Goal: Information Seeking & Learning: Learn about a topic

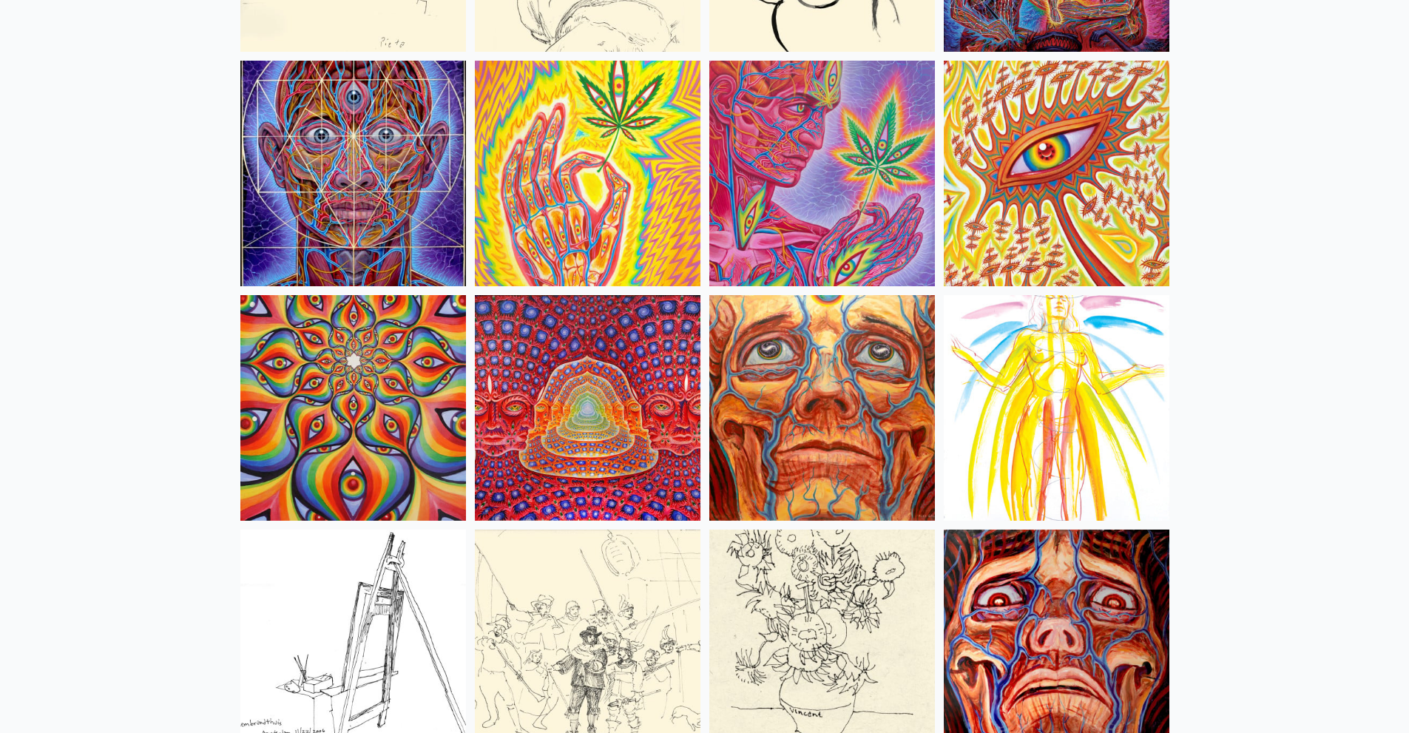
scroll to position [6359, 0]
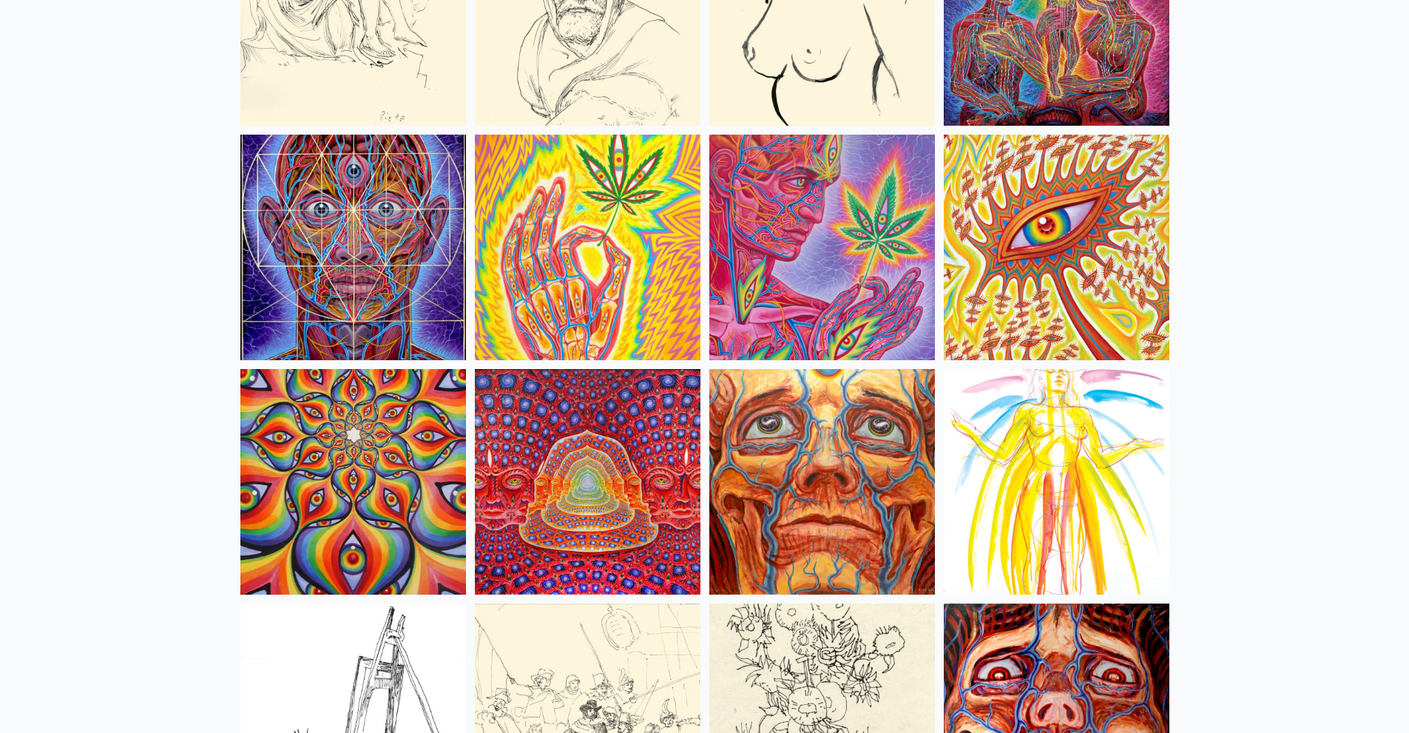
click at [605, 425] on img at bounding box center [588, 482] width 226 height 226
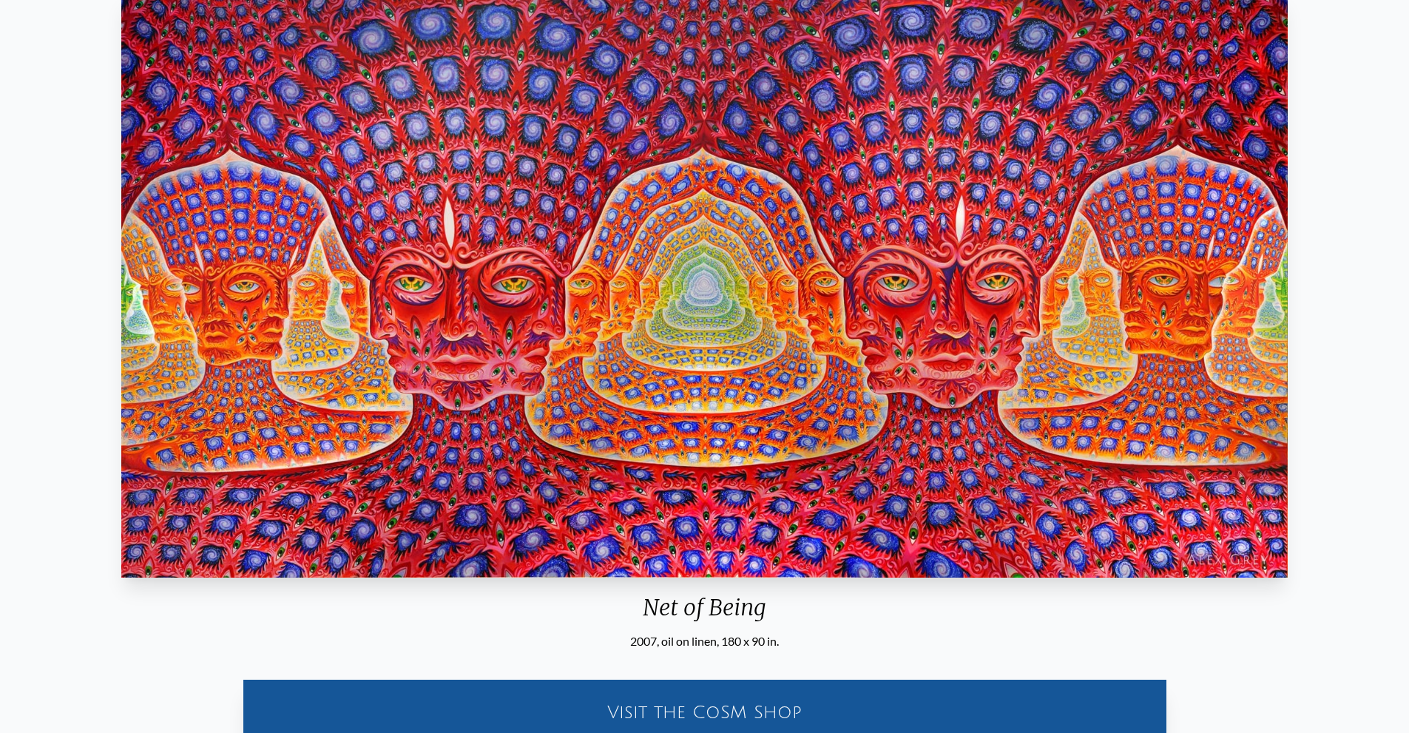
scroll to position [75, 0]
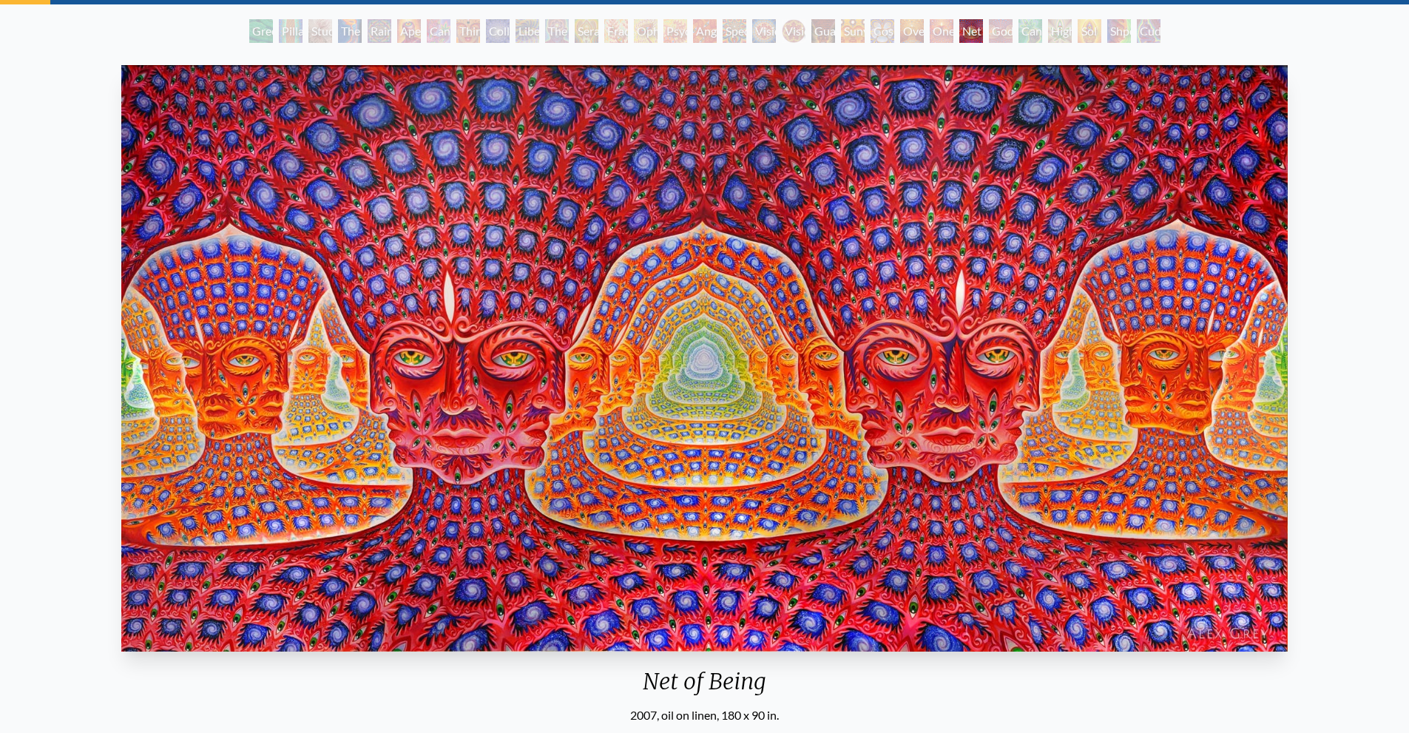
click at [723, 278] on img "25 / 31" at bounding box center [704, 358] width 1167 height 586
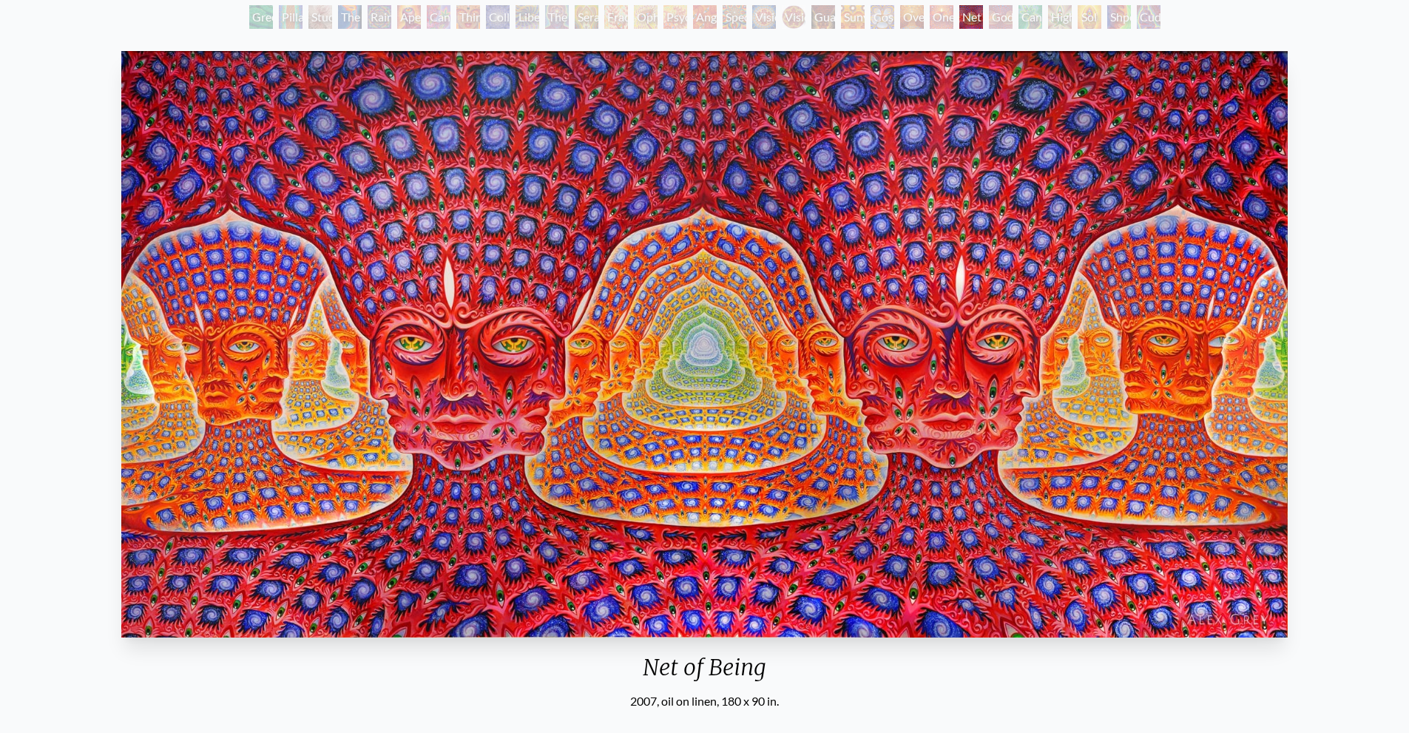
scroll to position [0, 0]
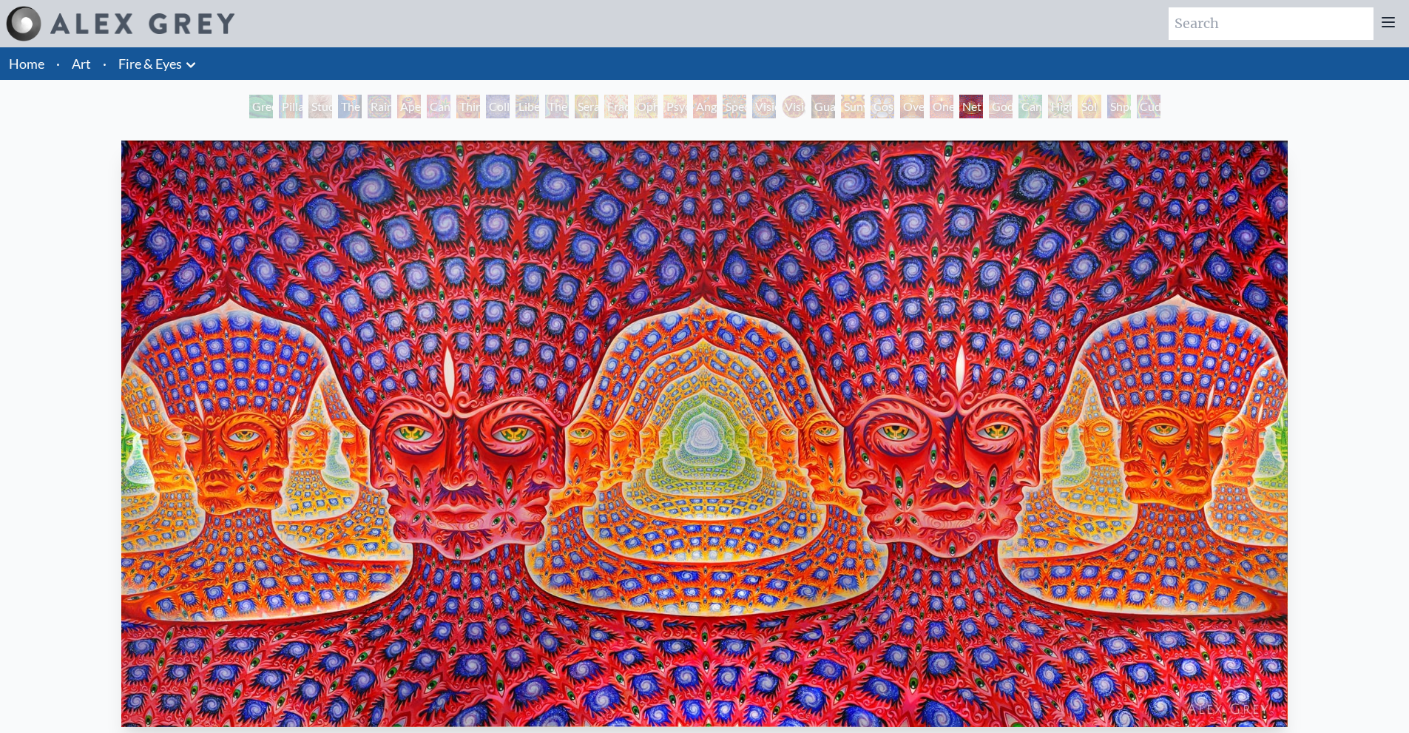
click at [967, 107] on div "Net of Being" at bounding box center [971, 107] width 24 height 24
click at [924, 106] on div "Oversoul" at bounding box center [912, 107] width 24 height 24
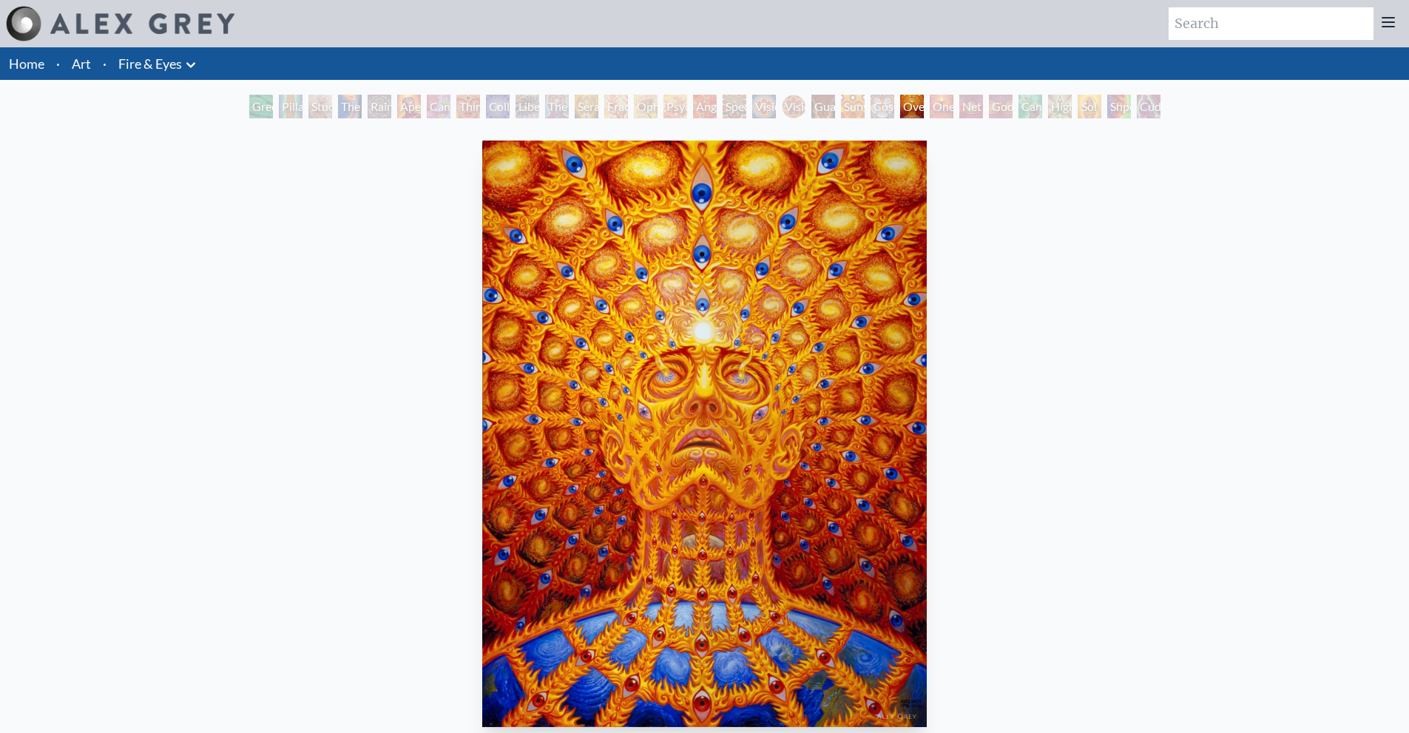
click at [876, 105] on div "Cosmic Elf" at bounding box center [882, 107] width 24 height 24
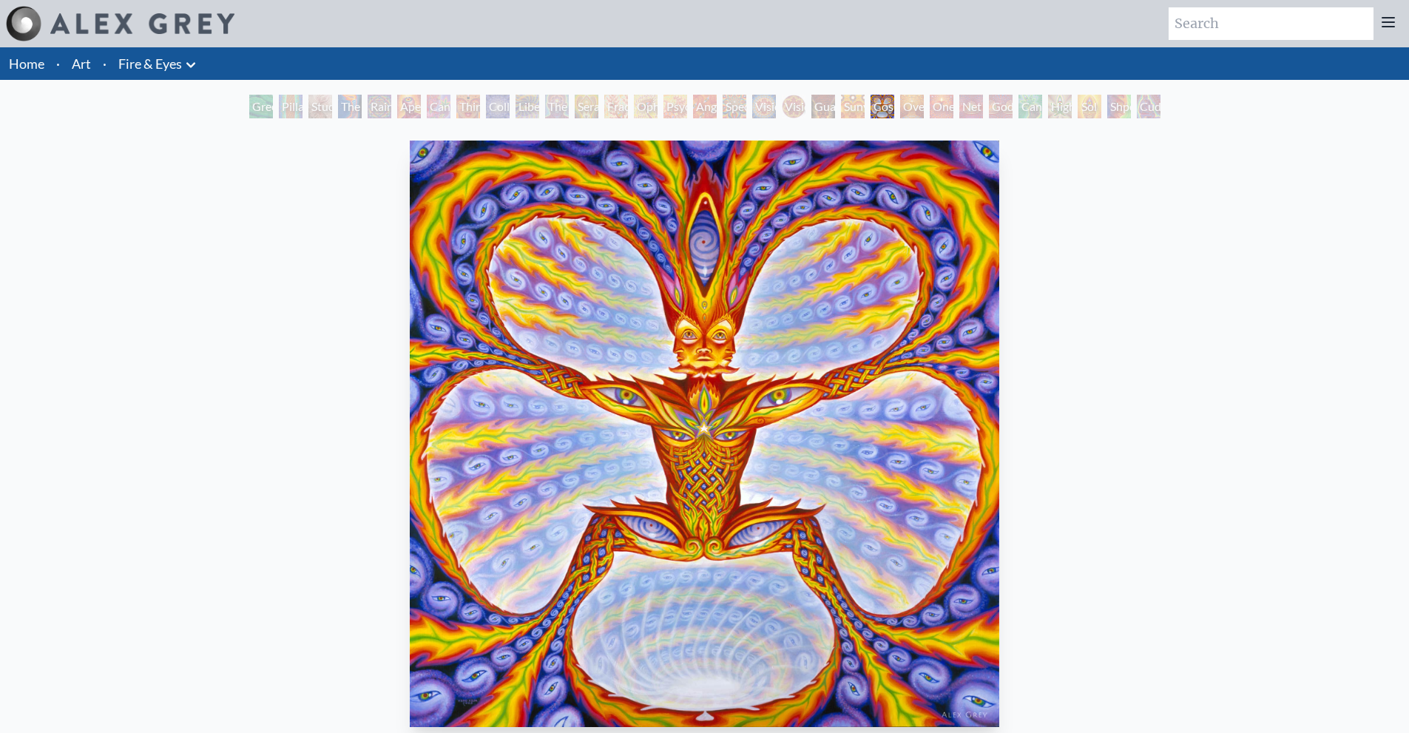
click at [841, 101] on div "Sunyata" at bounding box center [853, 107] width 24 height 24
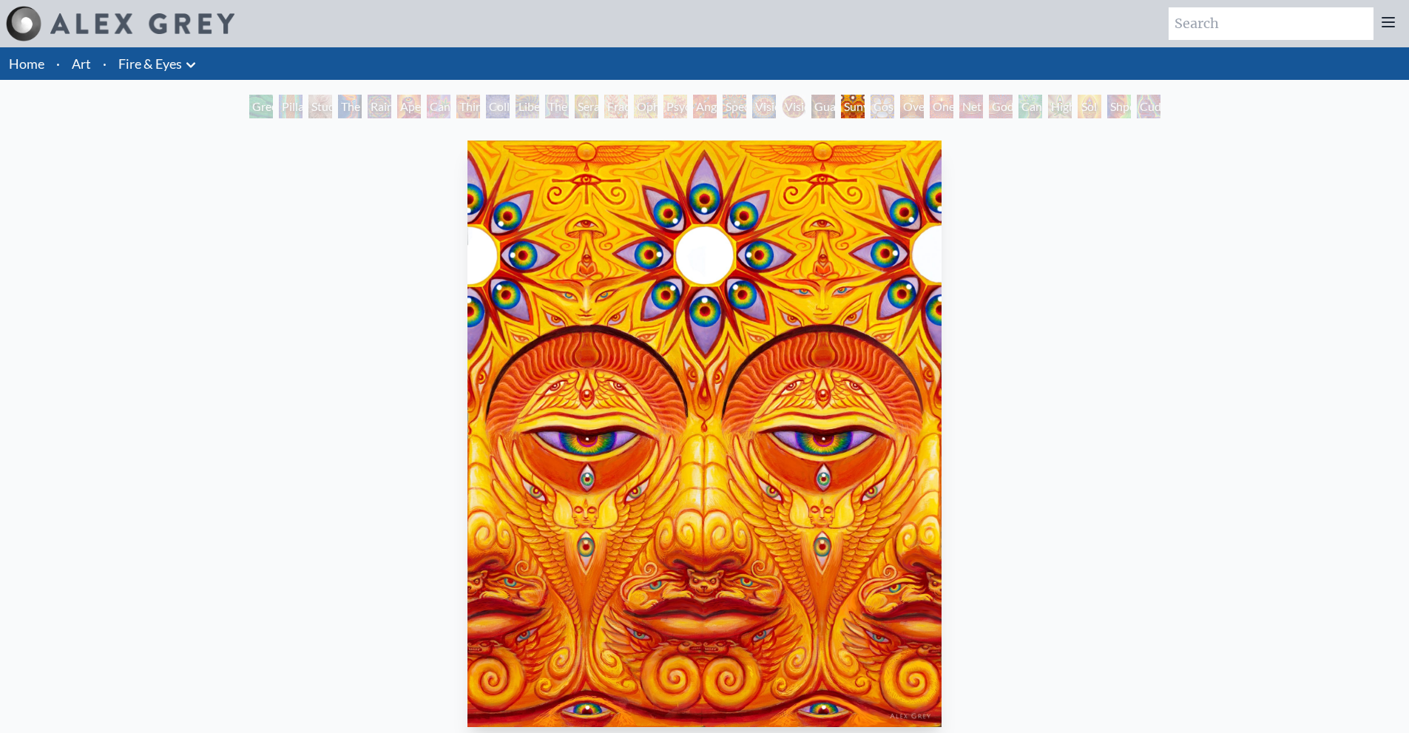
click at [811, 103] on div "Guardian of Infinite Vision" at bounding box center [823, 107] width 24 height 24
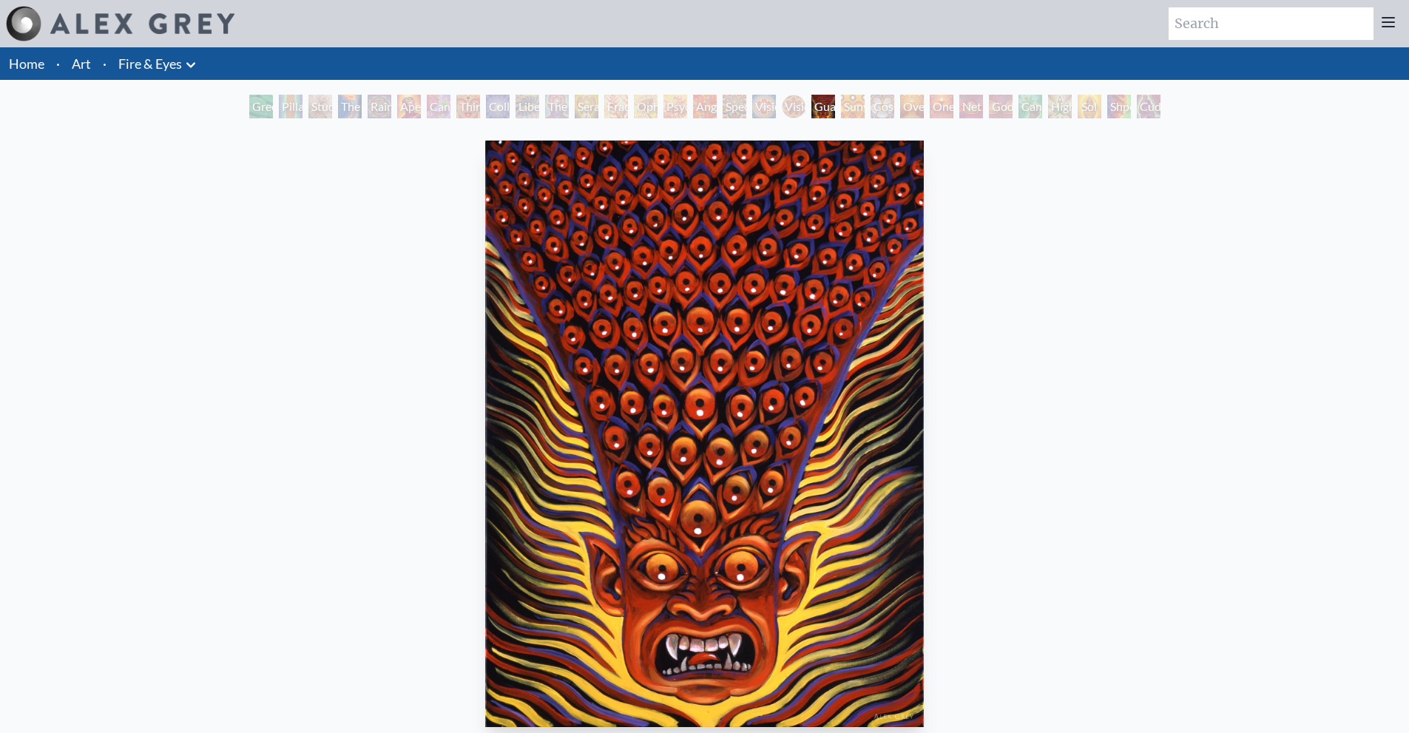
click at [983, 103] on div "Net of Being" at bounding box center [971, 107] width 24 height 24
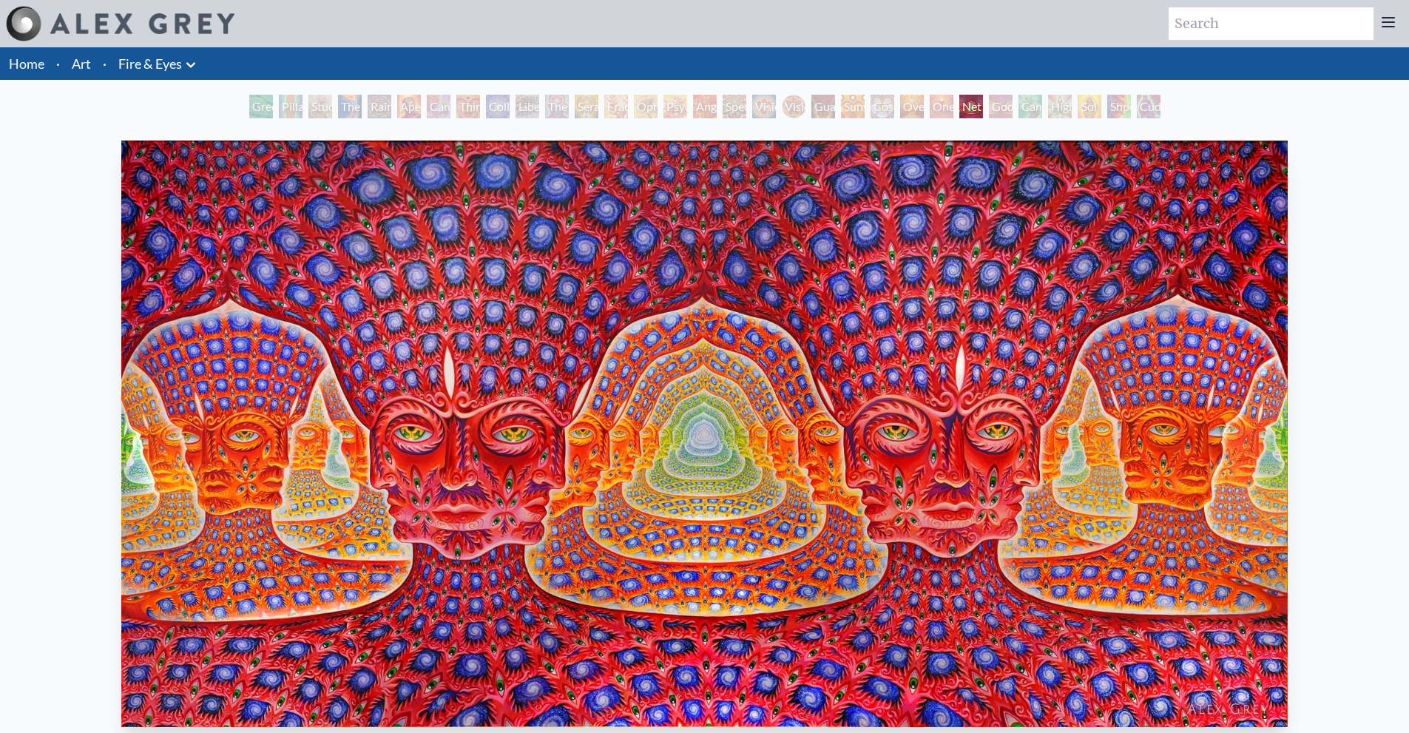
click at [1029, 101] on div "Cannafist" at bounding box center [1030, 107] width 24 height 24
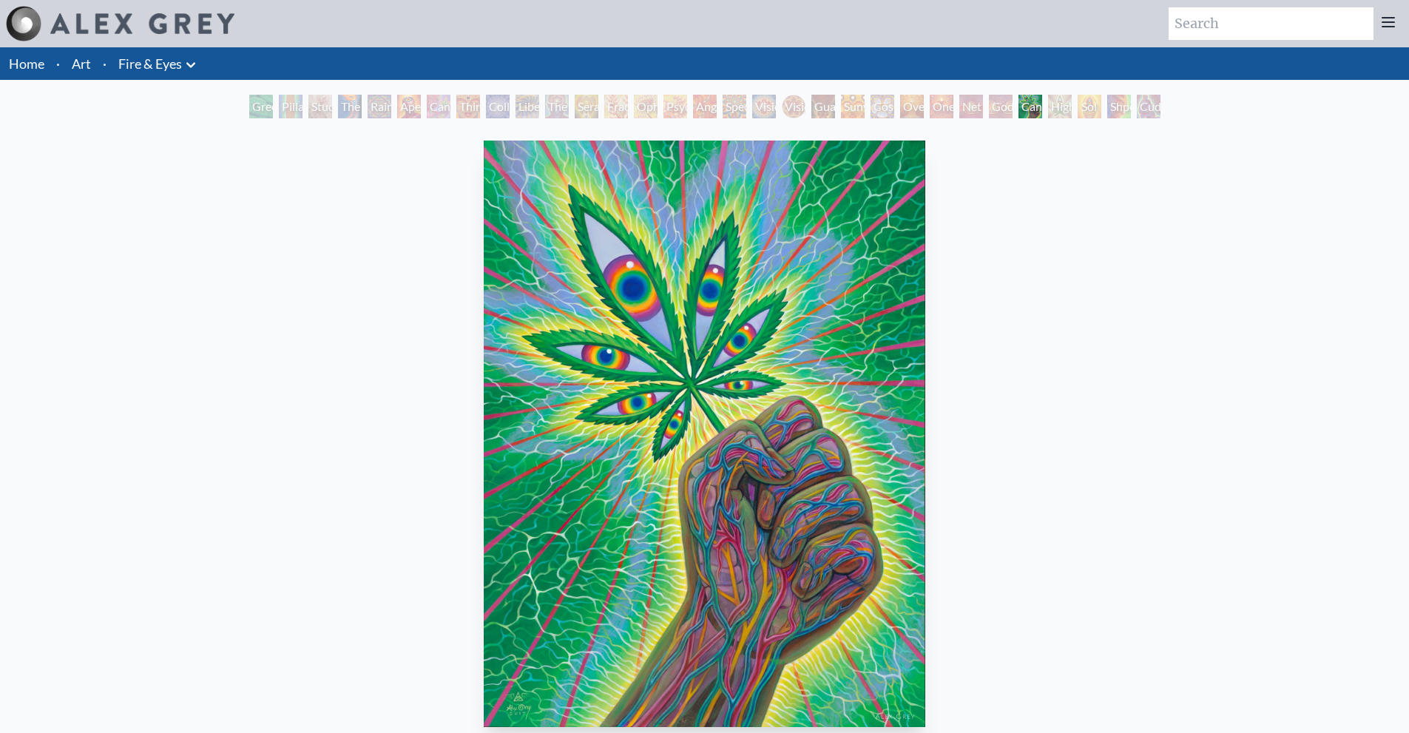
click at [1042, 100] on div "Cannafist" at bounding box center [1030, 107] width 24 height 24
click at [1063, 96] on div "Higher Vision" at bounding box center [1060, 107] width 24 height 24
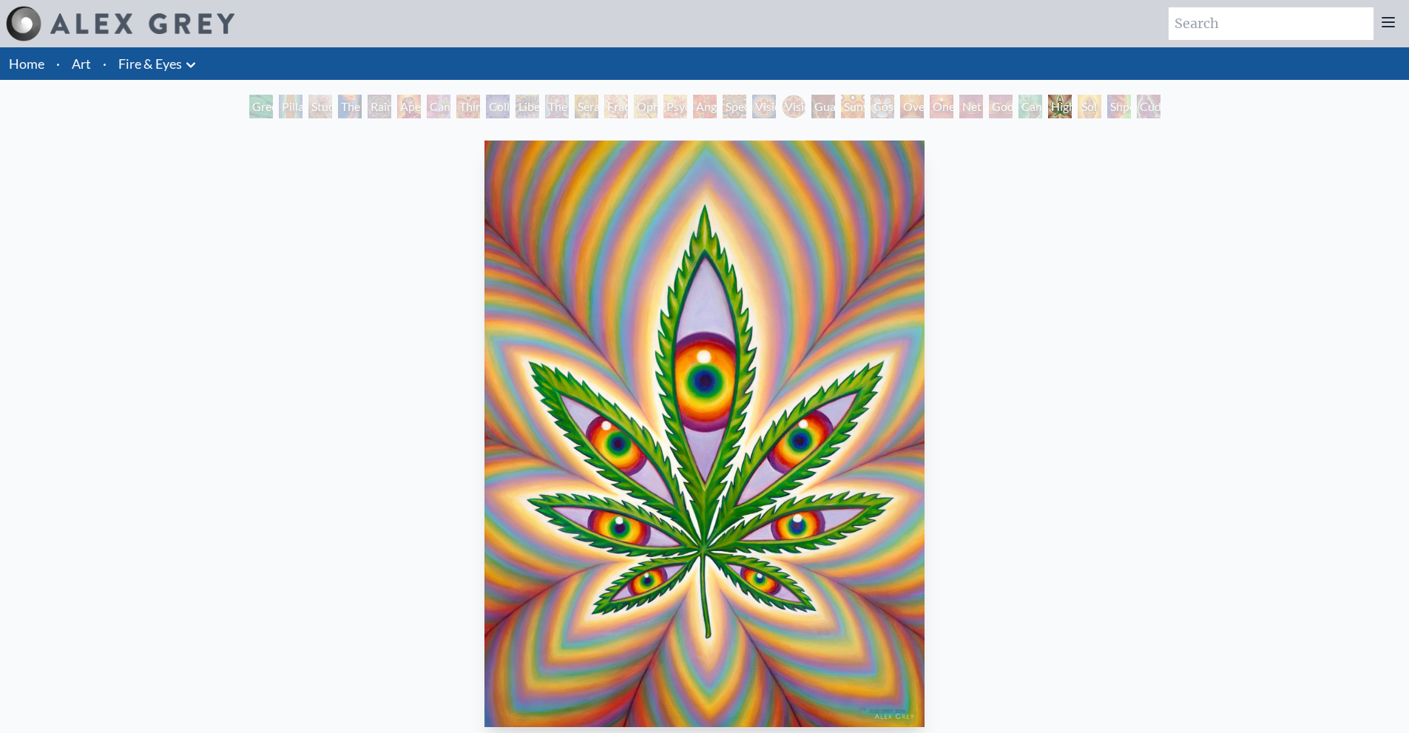
click at [1107, 98] on div "Shpongled" at bounding box center [1119, 107] width 24 height 24
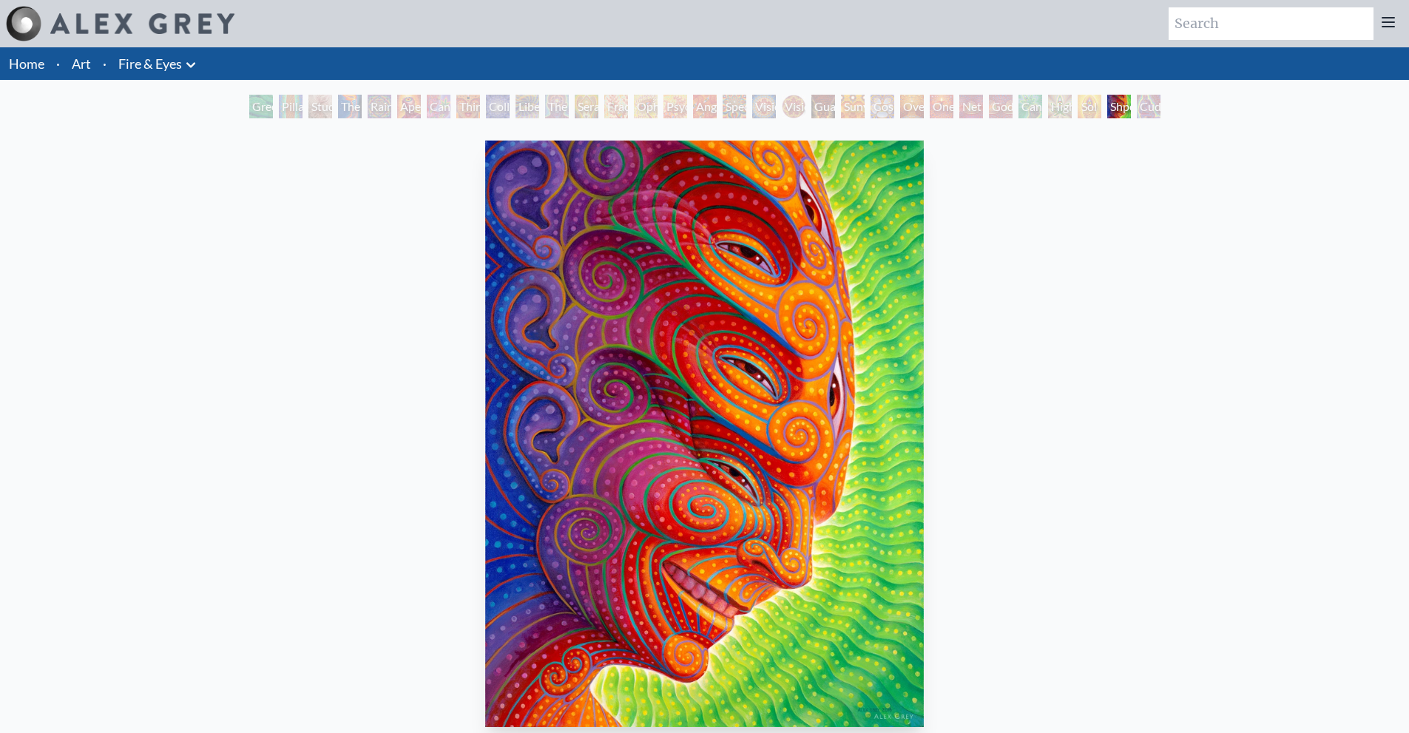
click at [1145, 90] on div "Home · Art · Fire & Eyes Anatomical Drawings" at bounding box center [704, 648] width 1409 height 1202
click at [1138, 98] on div "Cuddle" at bounding box center [1148, 107] width 24 height 24
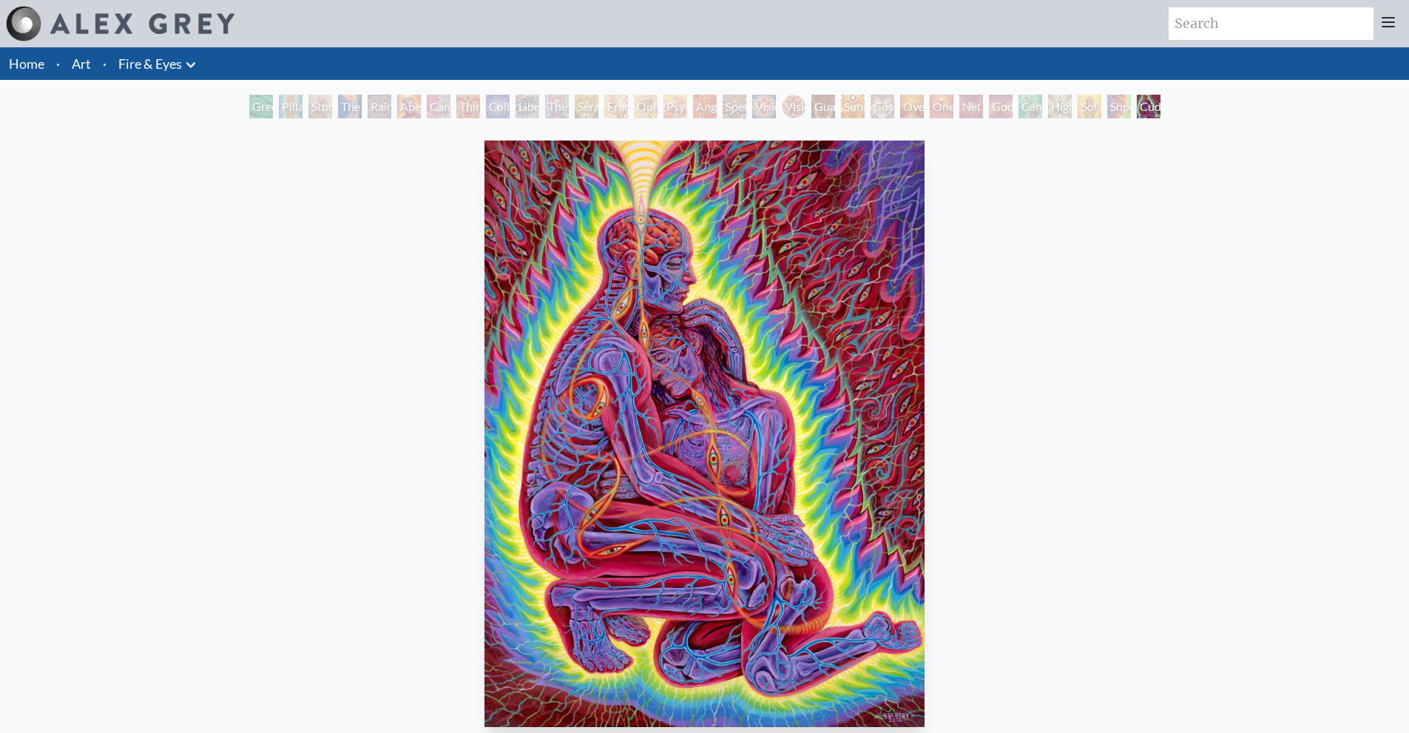
scroll to position [74, 0]
